Goal: Find contact information: Find contact information

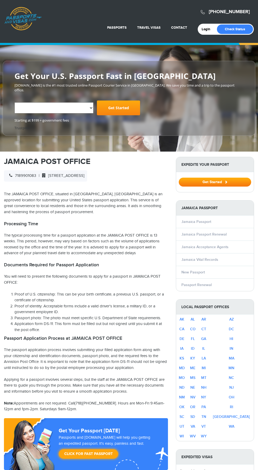
scroll to position [3, 0]
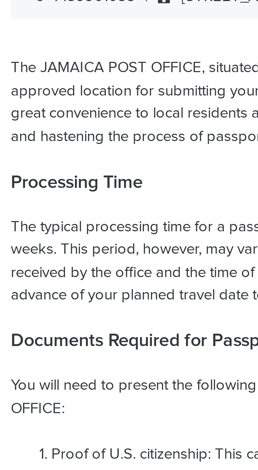
select select "**********"
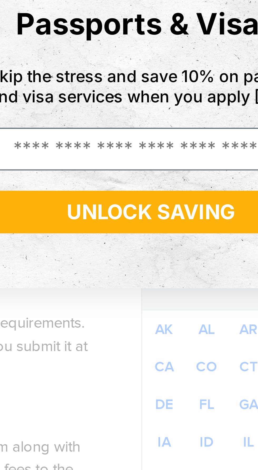
scroll to position [0, 0]
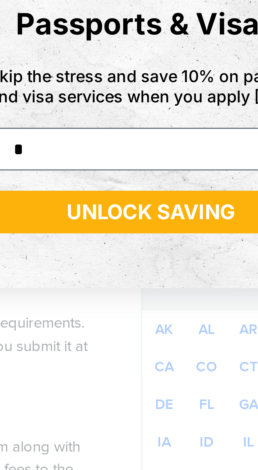
type input "**********"
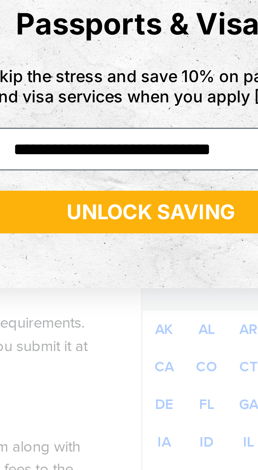
click at [158, 290] on button "UNLOCK SAVING" at bounding box center [178, 286] width 80 height 11
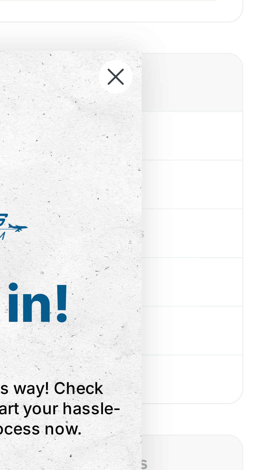
scroll to position [57, 0]
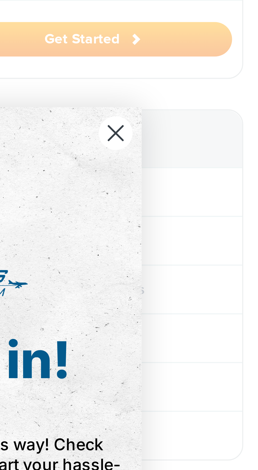
click at [210, 178] on div "Close dialog You’re in! Your 10% discount is on its way! Check your inbox for d…" at bounding box center [129, 235] width 258 height 470
click at [221, 194] on div "You’re in! Your 10% discount is on its way! Check your inbox for details and st…" at bounding box center [176, 235] width 95 height 132
click at [223, 170] on circle "Close dialog" at bounding box center [221, 170] width 9 height 9
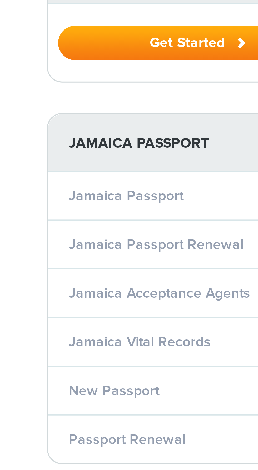
click at [192, 247] on link "Passport Renewal" at bounding box center [196, 249] width 30 height 4
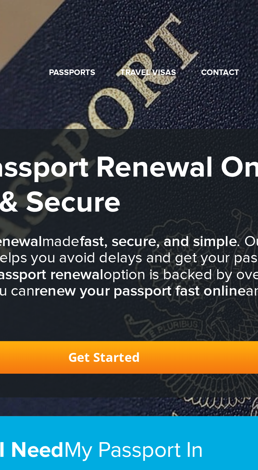
click at [121, 30] on link "Passports" at bounding box center [116, 30] width 19 height 4
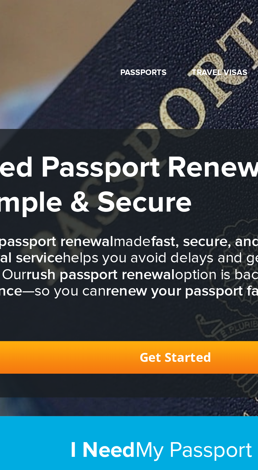
click at [101, 41] on link "Passport Renewal" at bounding box center [106, 42] width 51 height 13
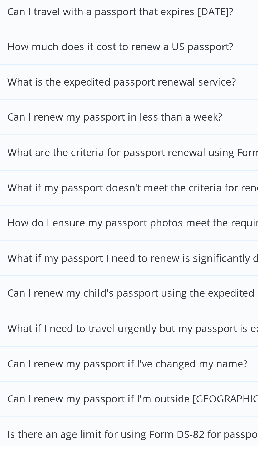
scroll to position [1585, 0]
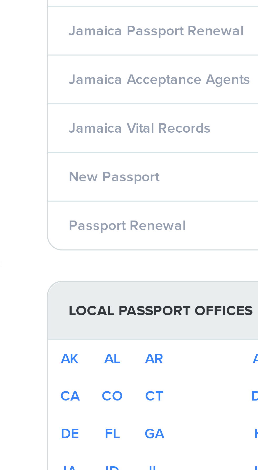
scroll to position [57, 0]
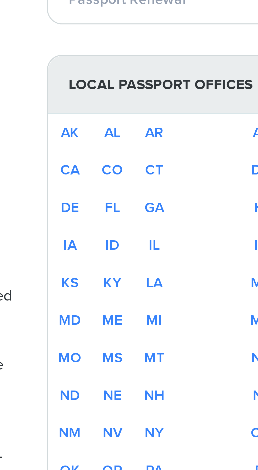
select select "**********"
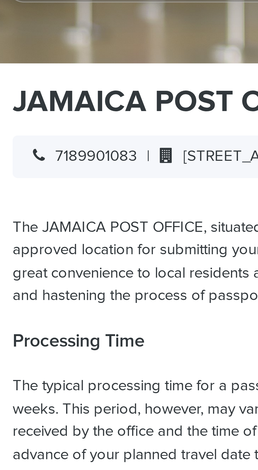
scroll to position [79, 0]
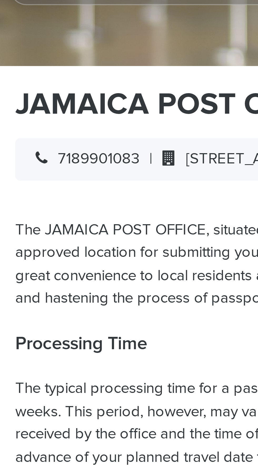
click at [11, 116] on icon at bounding box center [10, 118] width 3 height 4
click at [9, 116] on icon at bounding box center [10, 118] width 3 height 4
click at [14, 113] on div "7189901083 | [STREET_ADDRESS]" at bounding box center [45, 118] width 83 height 11
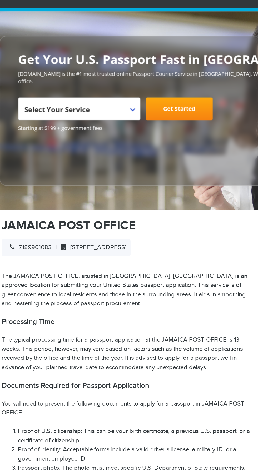
click at [13, 141] on h1 "JAMAICA POST OFFICE" at bounding box center [86, 145] width 164 height 9
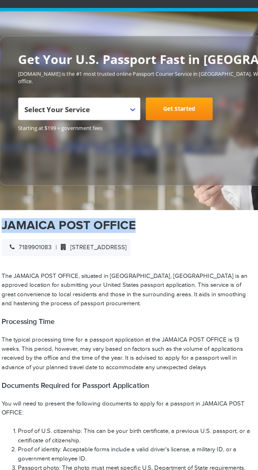
scroll to position [0, 0]
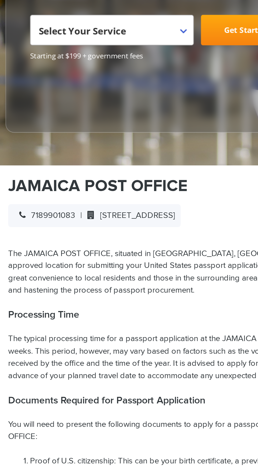
click at [6, 192] on div "7189901083 | [STREET_ADDRESS]" at bounding box center [45, 197] width 83 height 11
click at [9, 195] on icon at bounding box center [10, 197] width 3 height 4
click at [17, 195] on span "7189901083" at bounding box center [21, 197] width 29 height 4
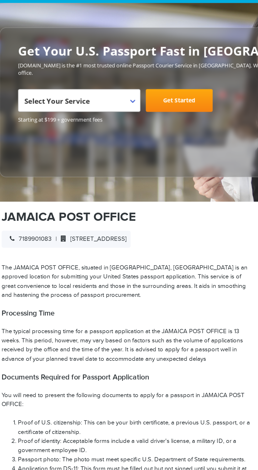
click at [21, 179] on h1 "JAMAICA POST OFFICE" at bounding box center [86, 183] width 164 height 9
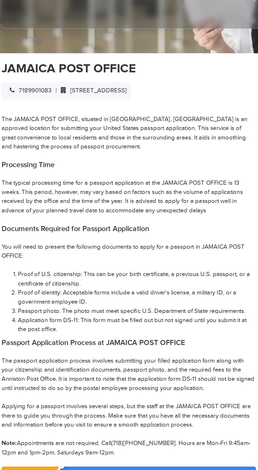
click at [13, 195] on span "7189901083" at bounding box center [21, 197] width 29 height 4
click at [14, 198] on div "7189901083 | [STREET_ADDRESS]" at bounding box center [45, 197] width 83 height 11
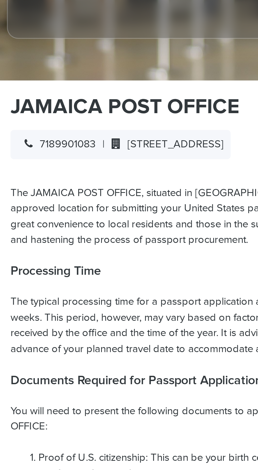
scroll to position [108, 0]
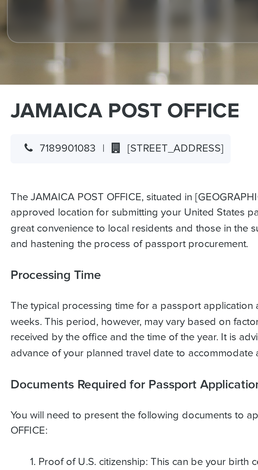
click at [12, 87] on icon at bounding box center [10, 89] width 3 height 4
click at [13, 84] on div "7189901083 | [STREET_ADDRESS]" at bounding box center [45, 89] width 83 height 11
click at [11, 87] on icon at bounding box center [10, 89] width 3 height 4
click at [9, 87] on icon at bounding box center [10, 89] width 3 height 4
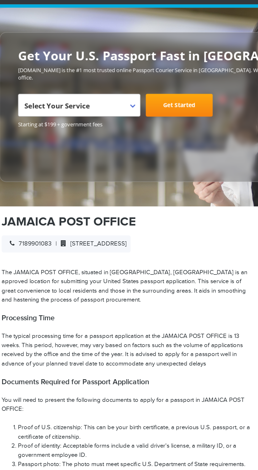
click at [15, 156] on div "7189901083 | [STREET_ADDRESS]" at bounding box center [45, 157] width 83 height 11
click at [14, 155] on span "7189901083" at bounding box center [21, 157] width 29 height 4
click at [18, 155] on span "7189901083" at bounding box center [21, 157] width 29 height 4
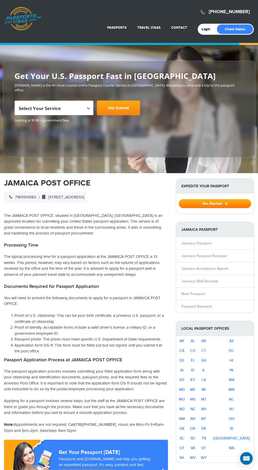
click at [16, 231] on p "The JAMAICA POST OFFICE, situated in [GEOGRAPHIC_DATA], [GEOGRAPHIC_DATA] is an…" at bounding box center [86, 225] width 164 height 24
click at [17, 195] on span "7189901083" at bounding box center [21, 197] width 29 height 4
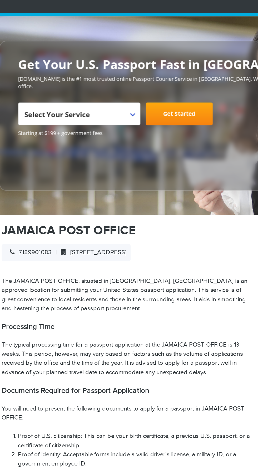
click at [15, 195] on span "7189901083" at bounding box center [21, 197] width 29 height 4
